Goal: Information Seeking & Learning: Check status

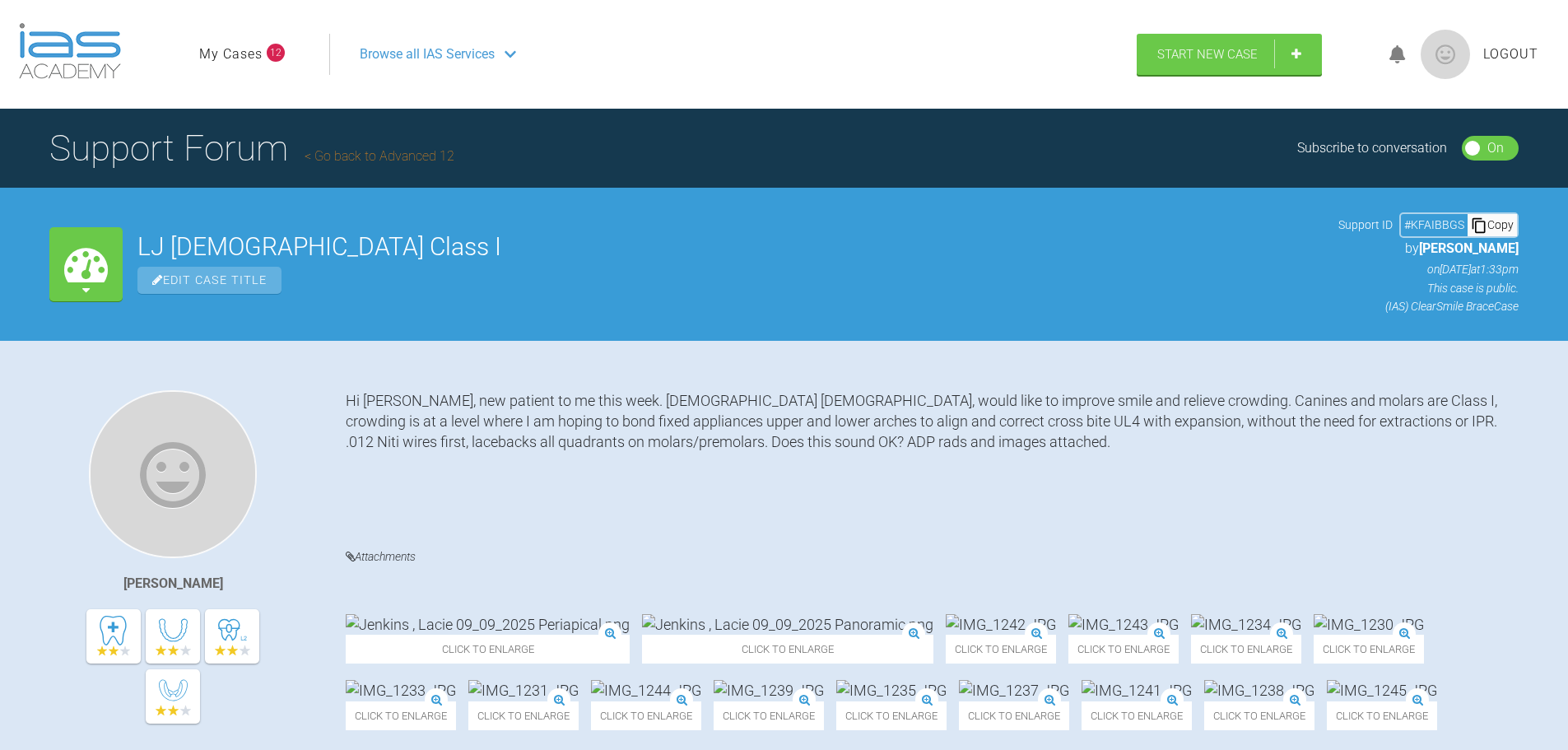
click at [231, 59] on link "My Cases" at bounding box center [231, 54] width 63 height 22
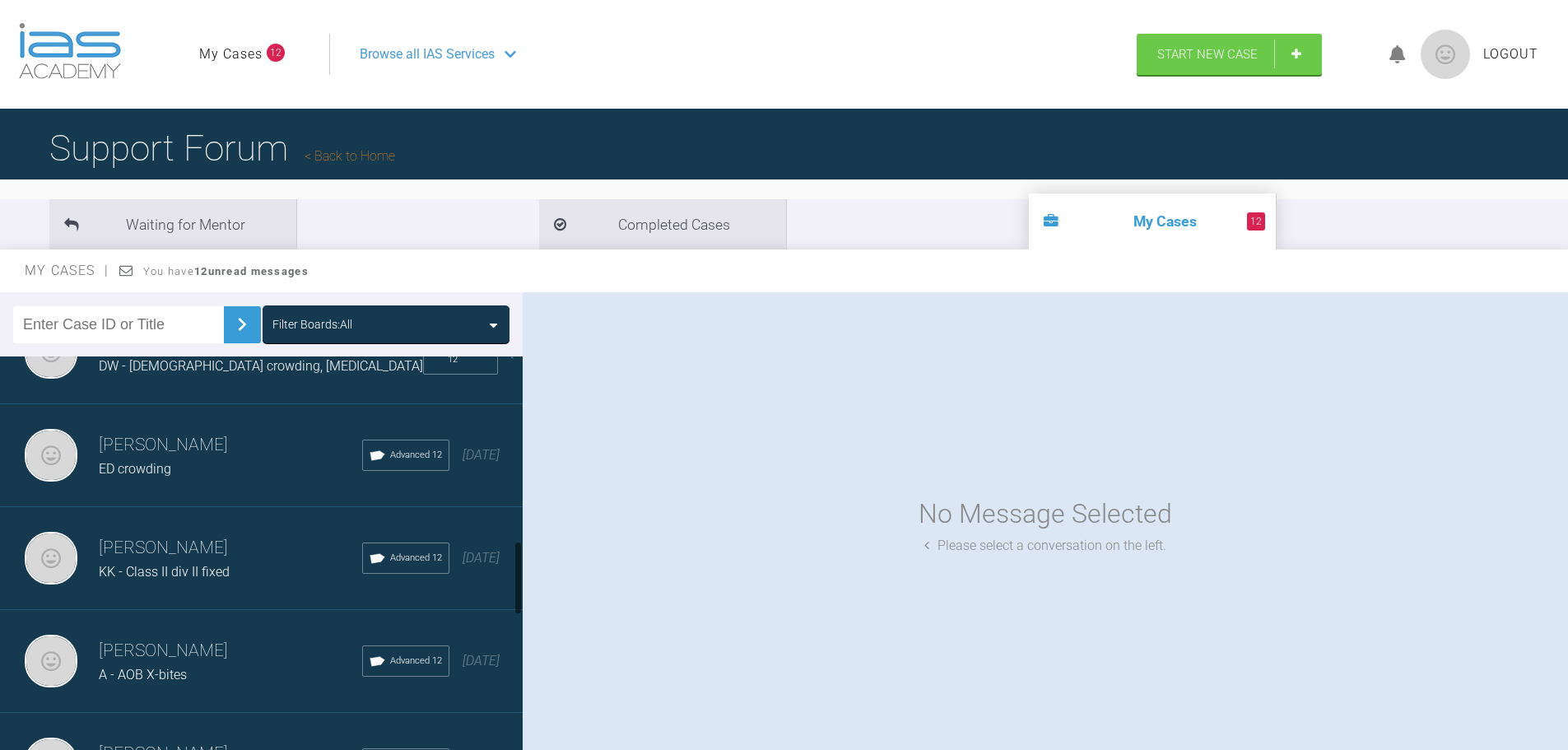
scroll to position [1070, 0]
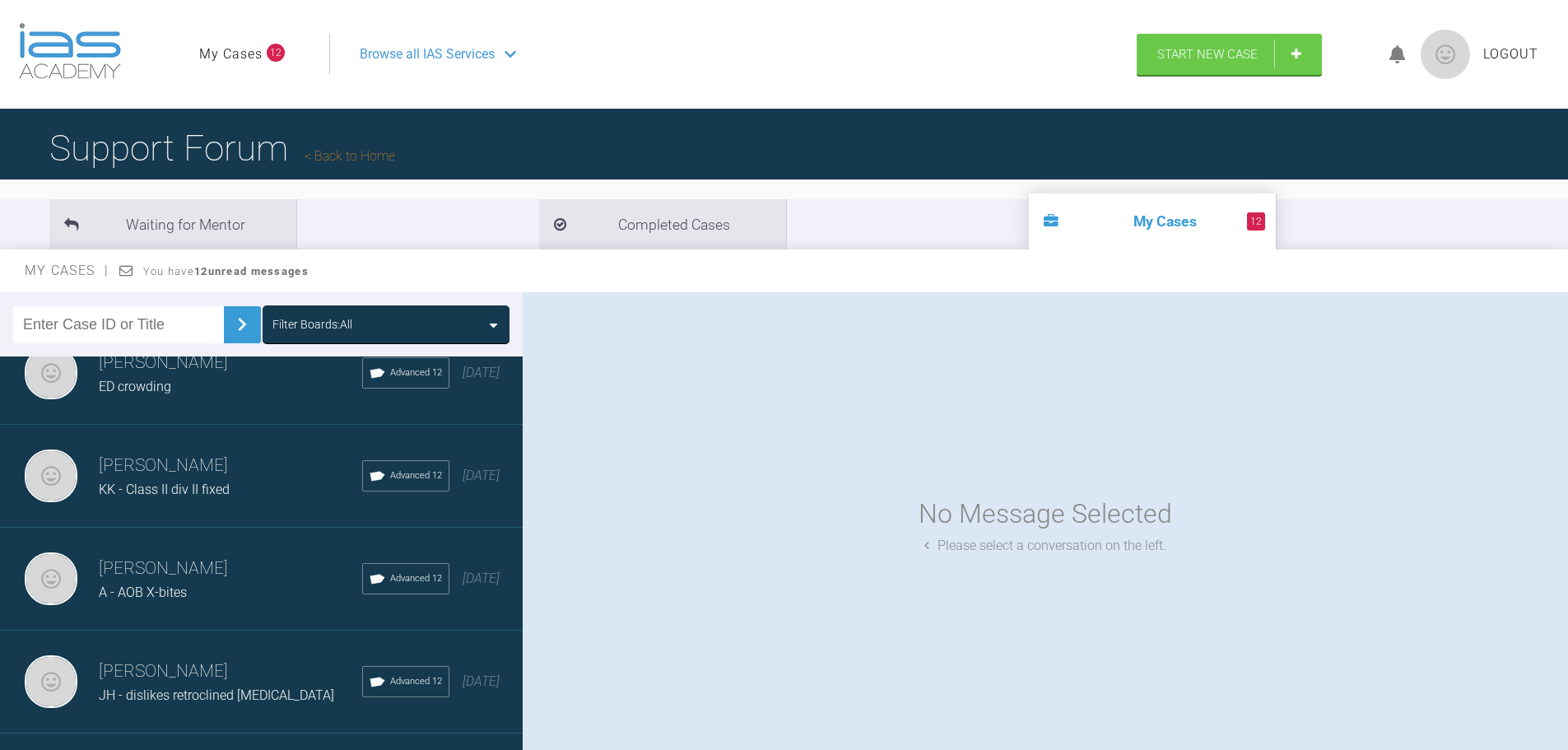
click at [188, 413] on div "[PERSON_NAME] ED crowding Advanced 12 [DATE]" at bounding box center [267, 374] width 535 height 103
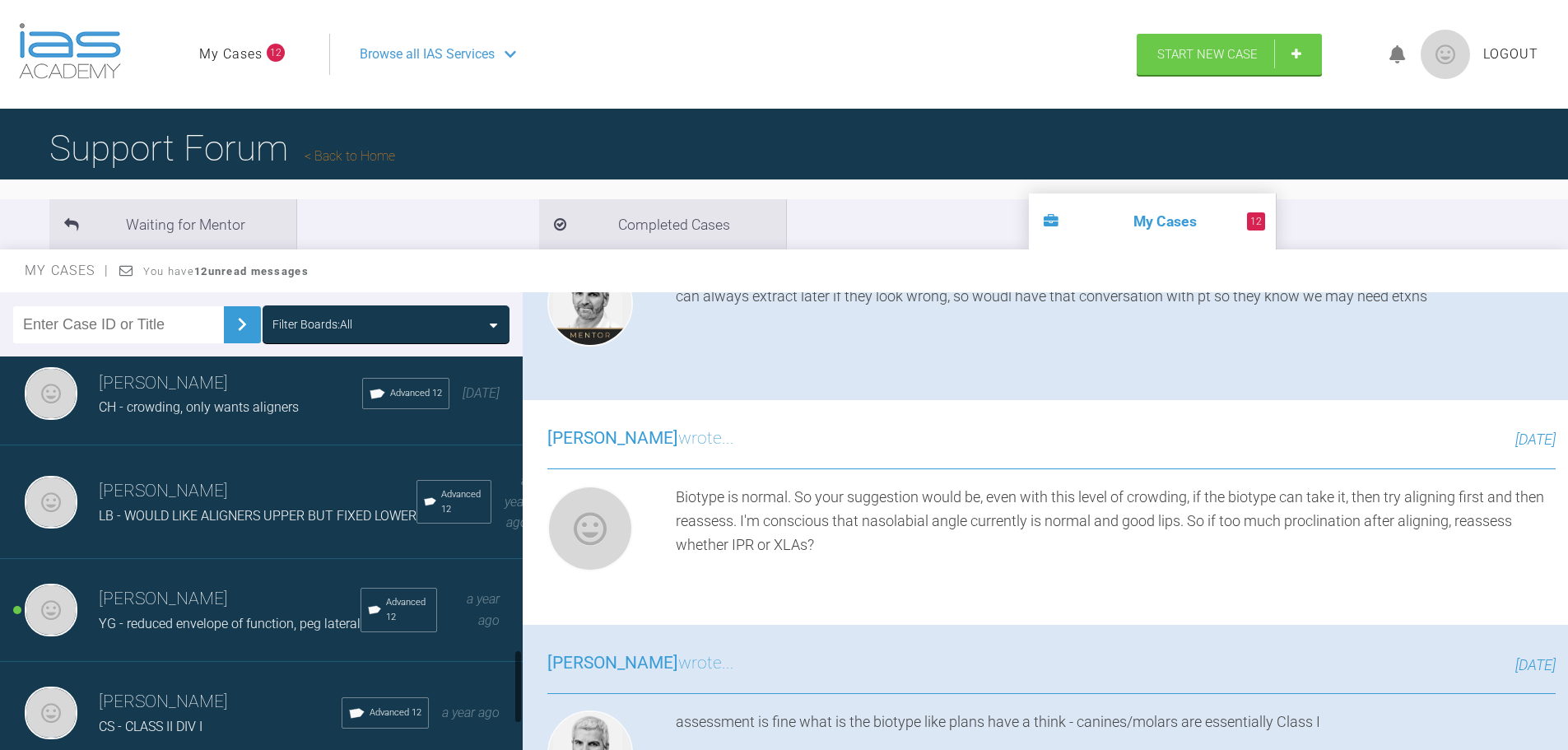
scroll to position [1647, 0]
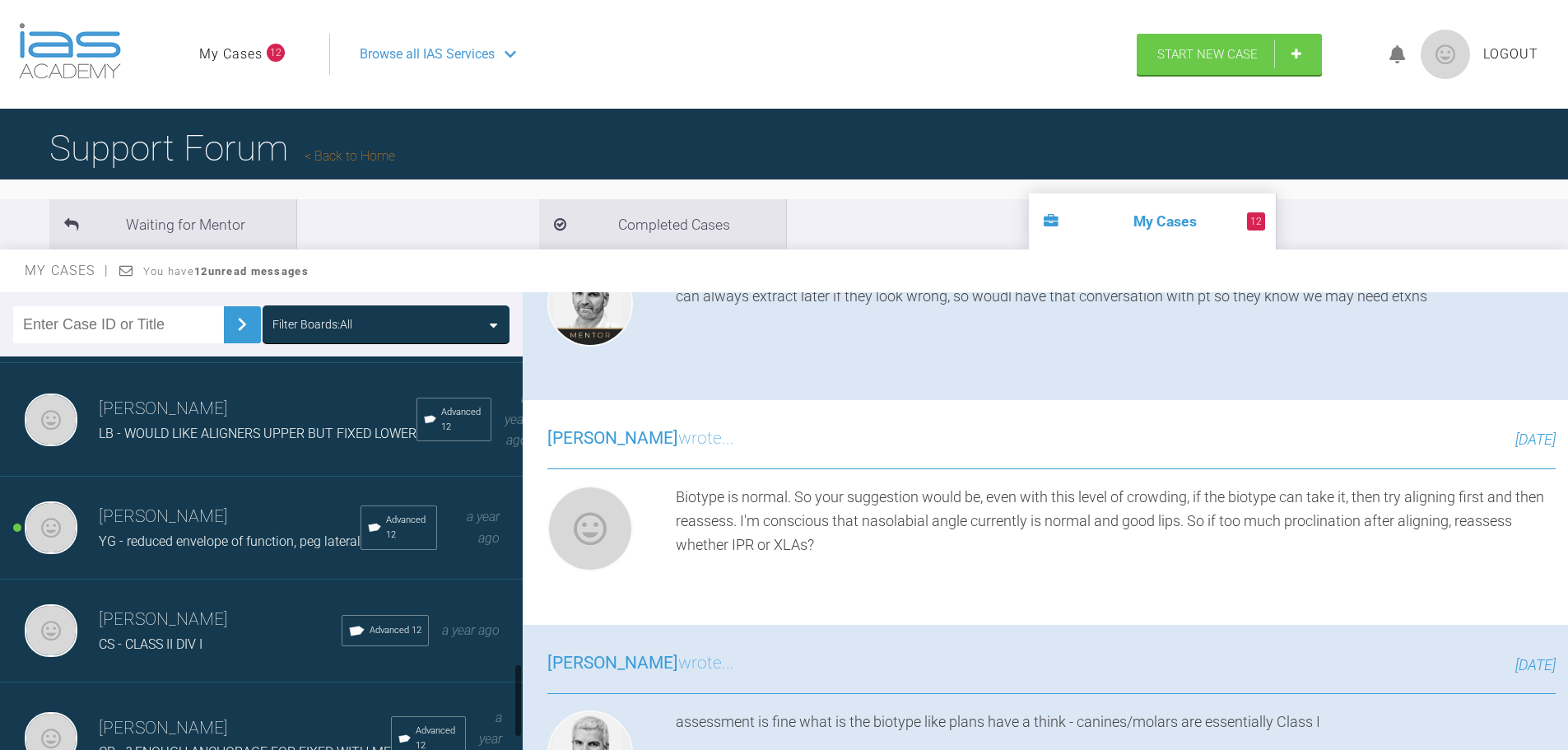
click at [237, 441] on span "LB - WOULD LIKE ALIGNERS UPPER BUT FIXED LOWER" at bounding box center [258, 433] width 318 height 16
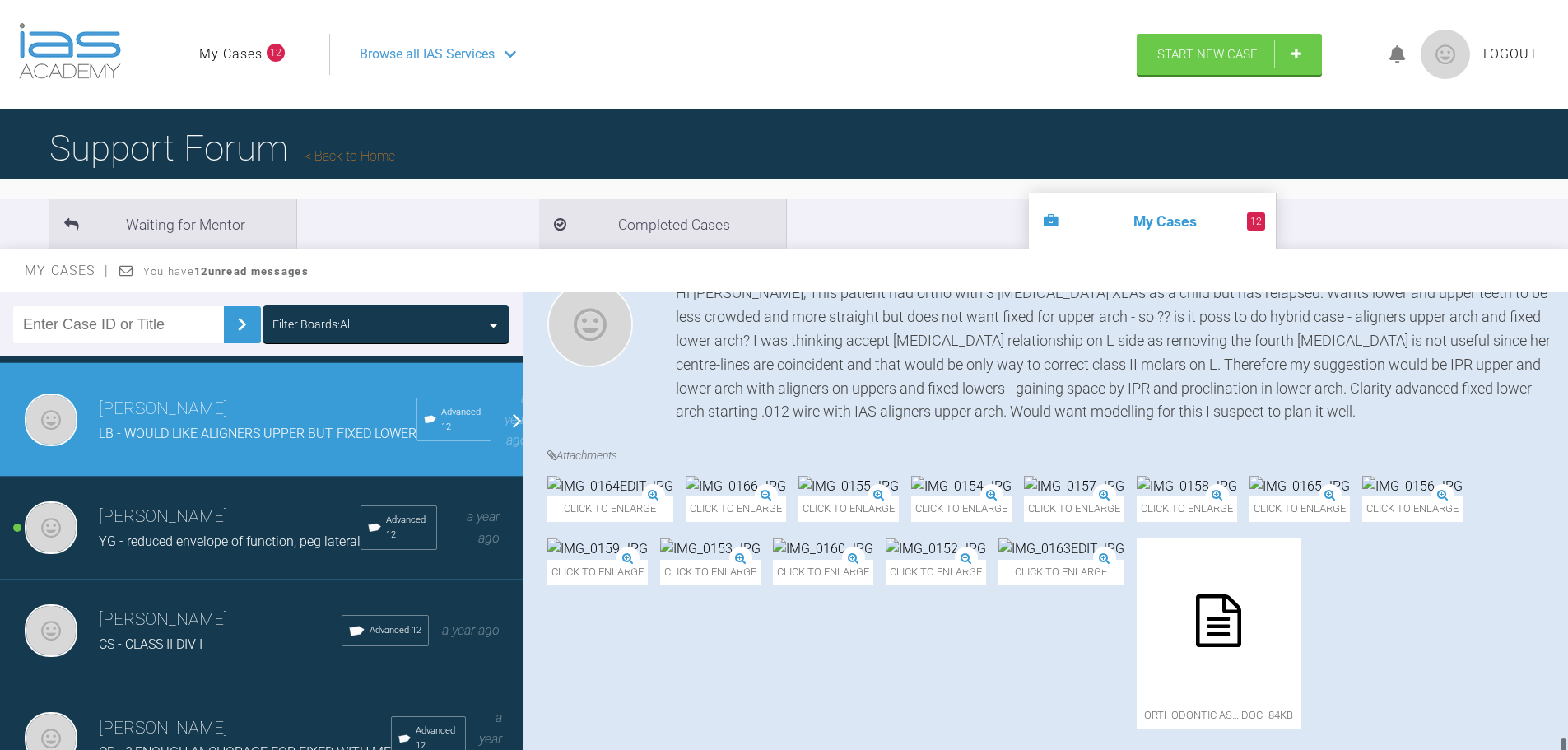
scroll to position [11622, 0]
drag, startPoint x: 1562, startPoint y: 345, endPoint x: 1572, endPoint y: 767, distance: 422.1
click at [1567, 749] on html "My Cases 12 Logout Browse all IAS Services Start New Case Logout Support Forum …" at bounding box center [784, 460] width 1568 height 921
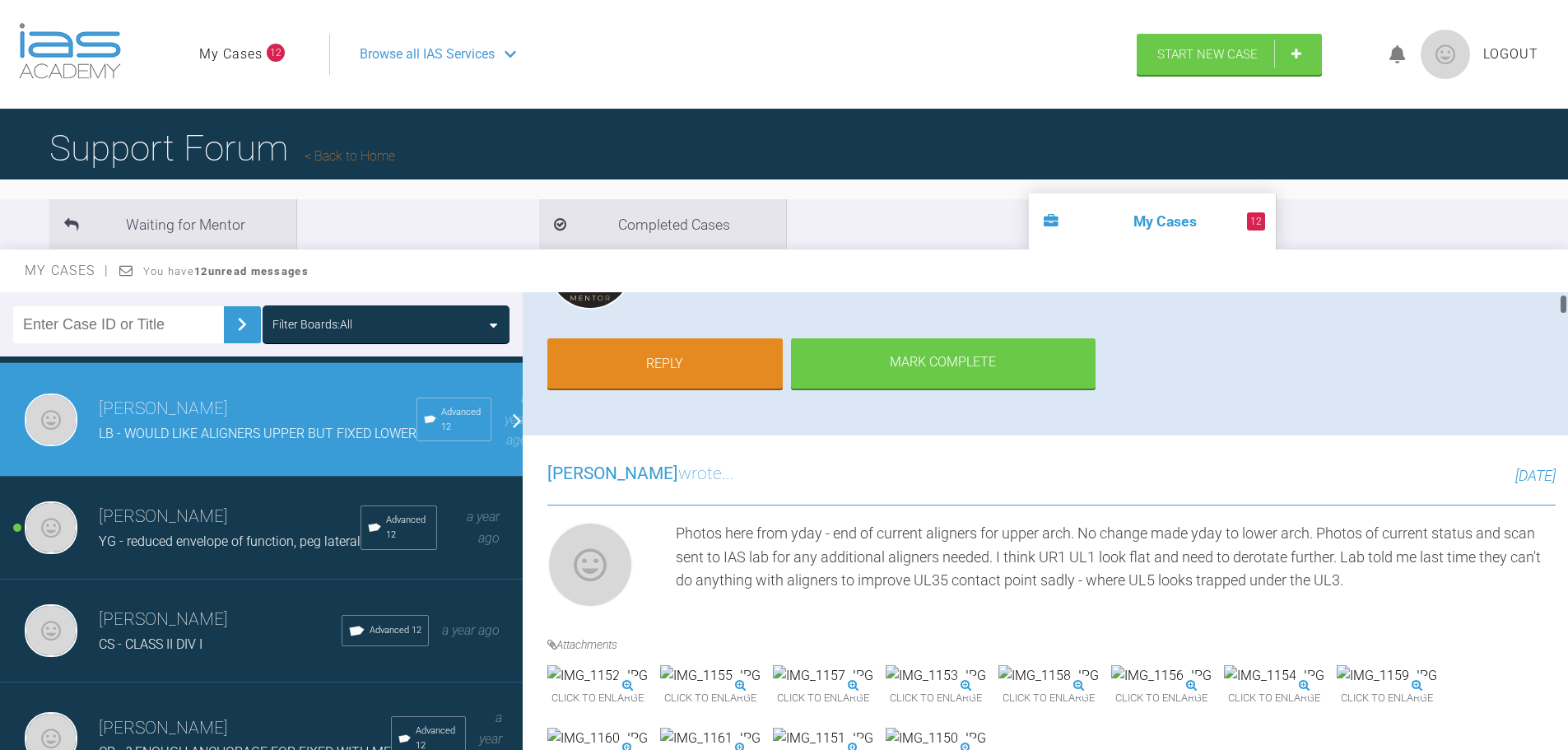
scroll to position [0, 0]
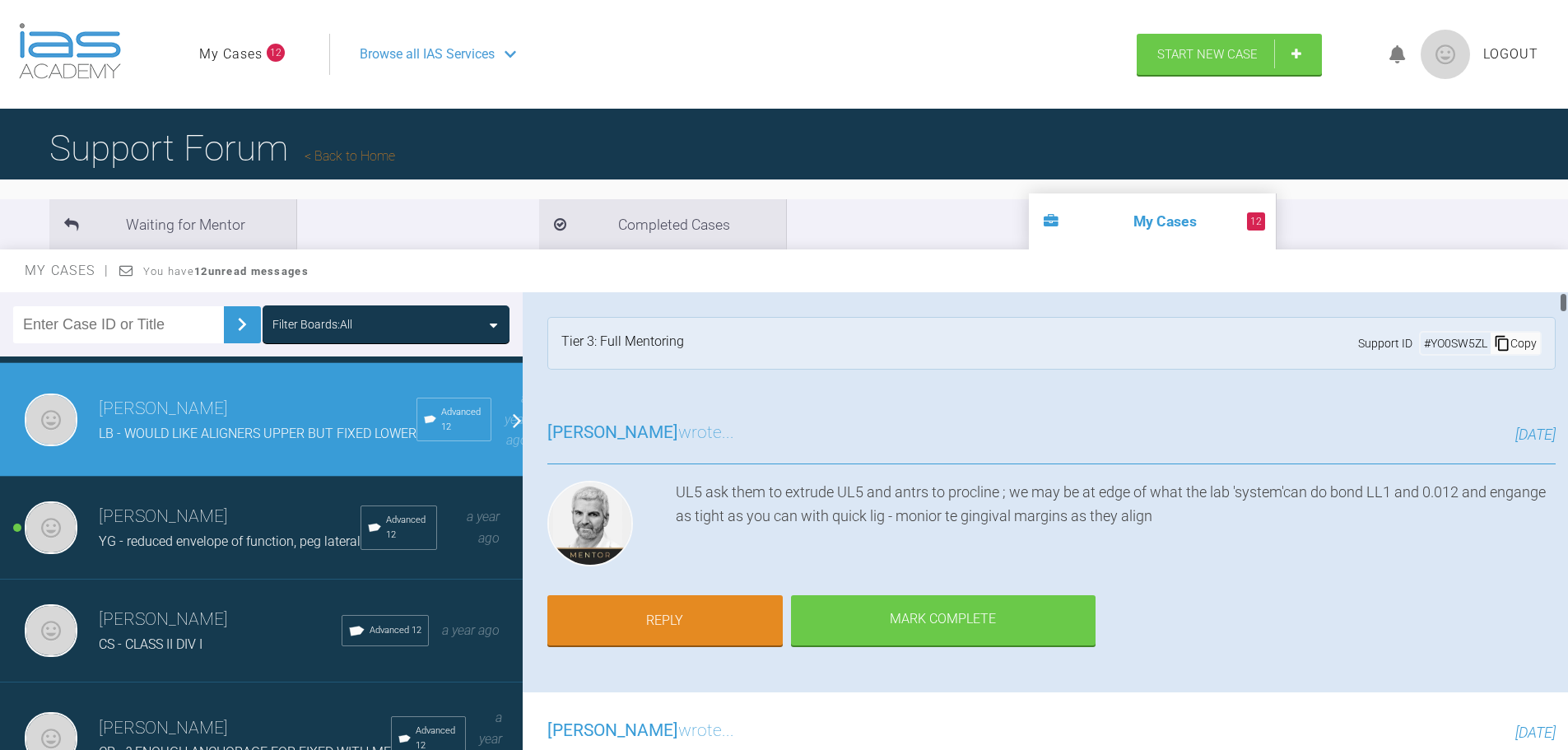
drag, startPoint x: 1561, startPoint y: 738, endPoint x: 1558, endPoint y: 232, distance: 506.0
click at [1558, 232] on div "Waiting for Mentor Completed Cases 12 My Cases My Cases You have 12 unread mess…" at bounding box center [784, 484] width 1568 height 593
drag, startPoint x: 786, startPoint y: 490, endPoint x: 1000, endPoint y: 498, distance: 214.1
click at [1000, 498] on div "UL5 ask them to extrude UL5 and antrs to procline ; we may be at edge of what t…" at bounding box center [1115, 526] width 880 height 92
copy div "extrude UL5 and antrs to procline"
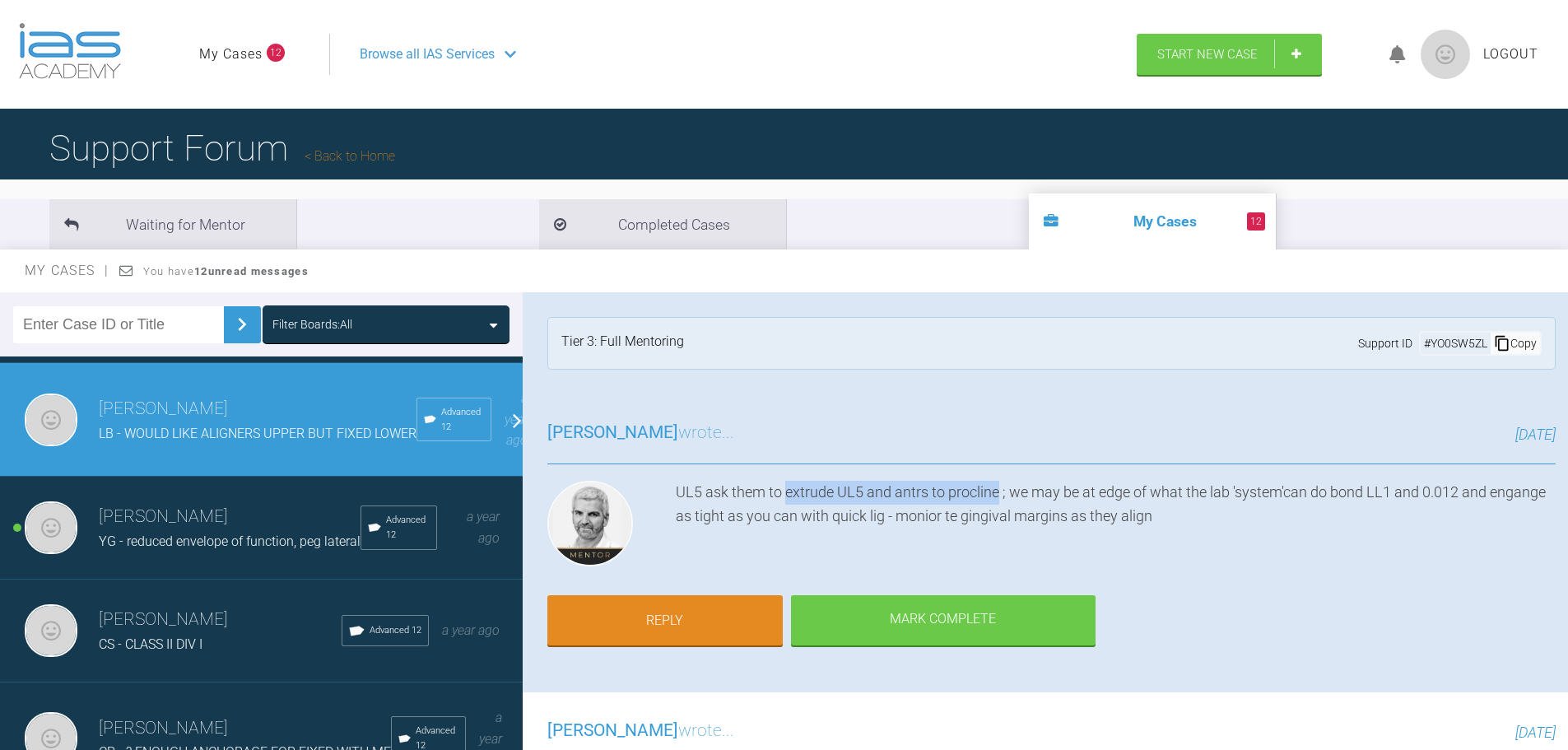
scroll to position [165, 0]
